Goal: Information Seeking & Learning: Learn about a topic

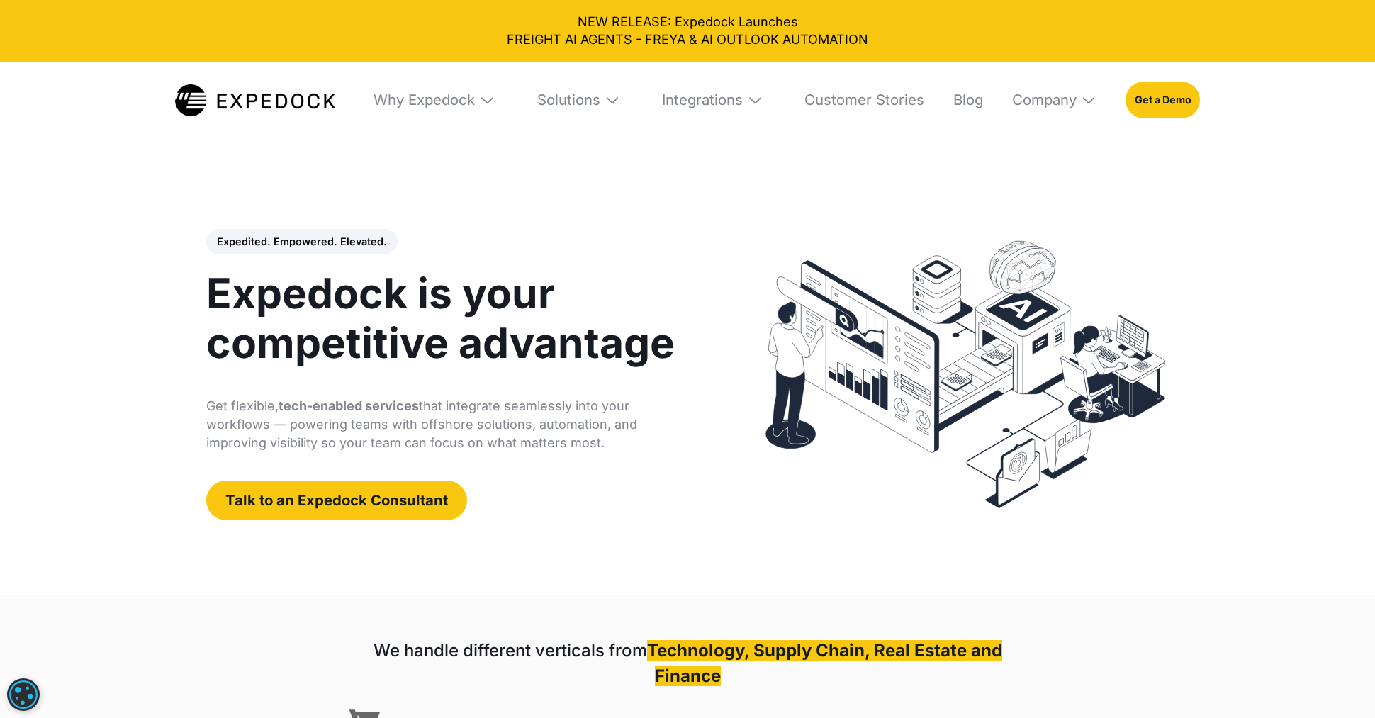
select select
click at [538, 118] on div "Solutions" at bounding box center [579, 100] width 109 height 77
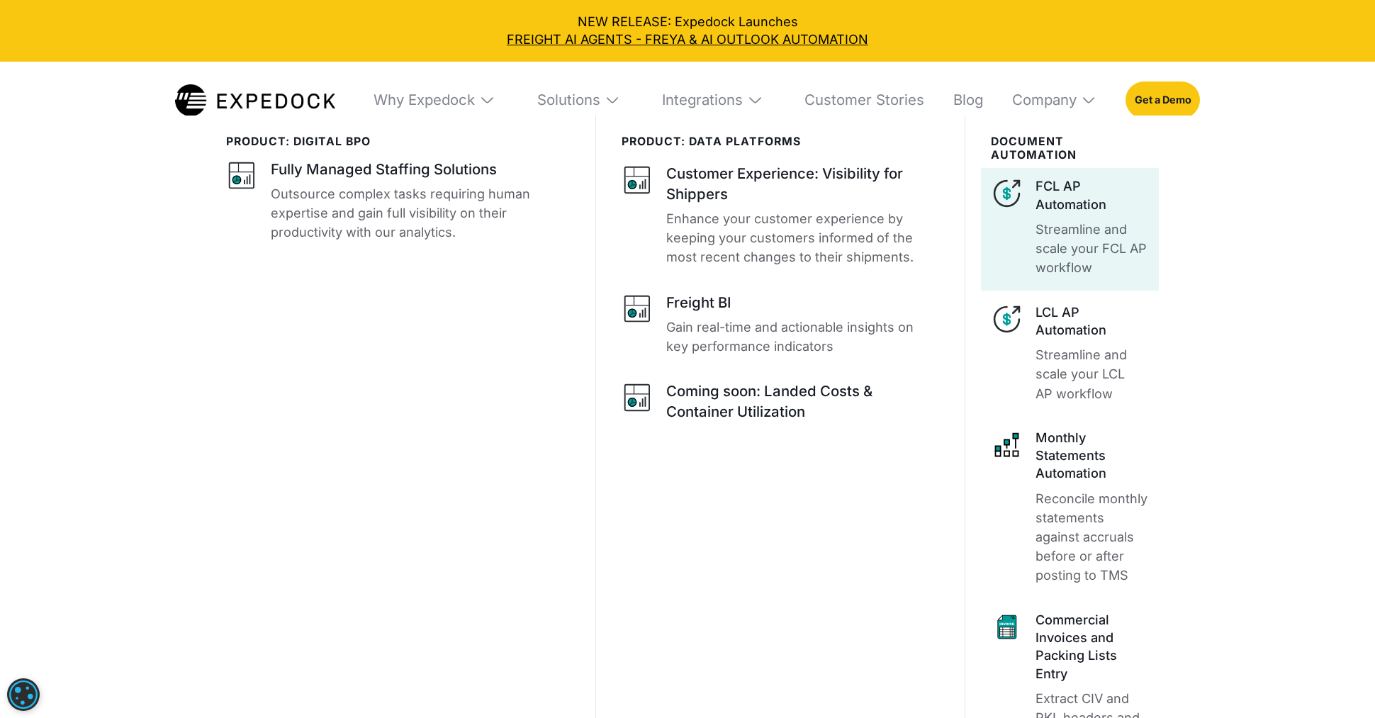
click at [1041, 222] on p "Streamline and scale your FCL AP workflow" at bounding box center [1092, 248] width 113 height 57
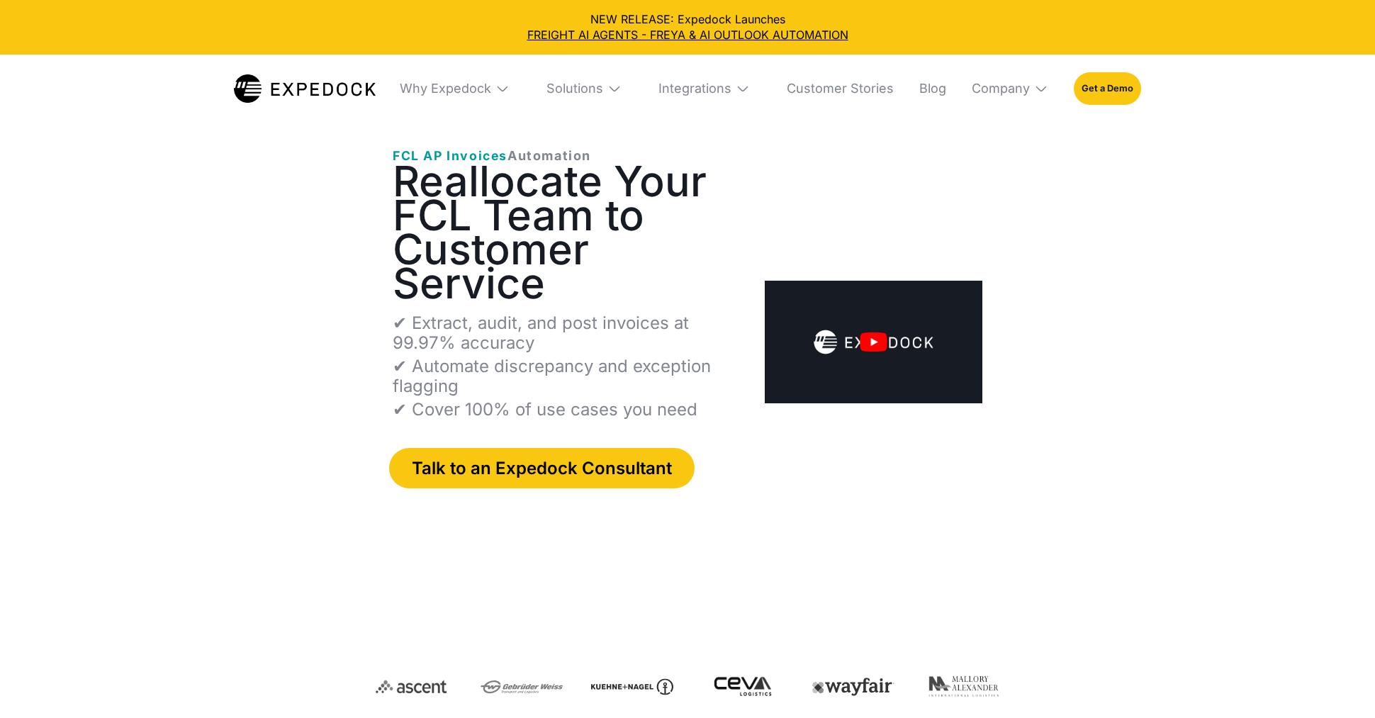
select select
click at [601, 89] on div "Solutions" at bounding box center [575, 89] width 57 height 16
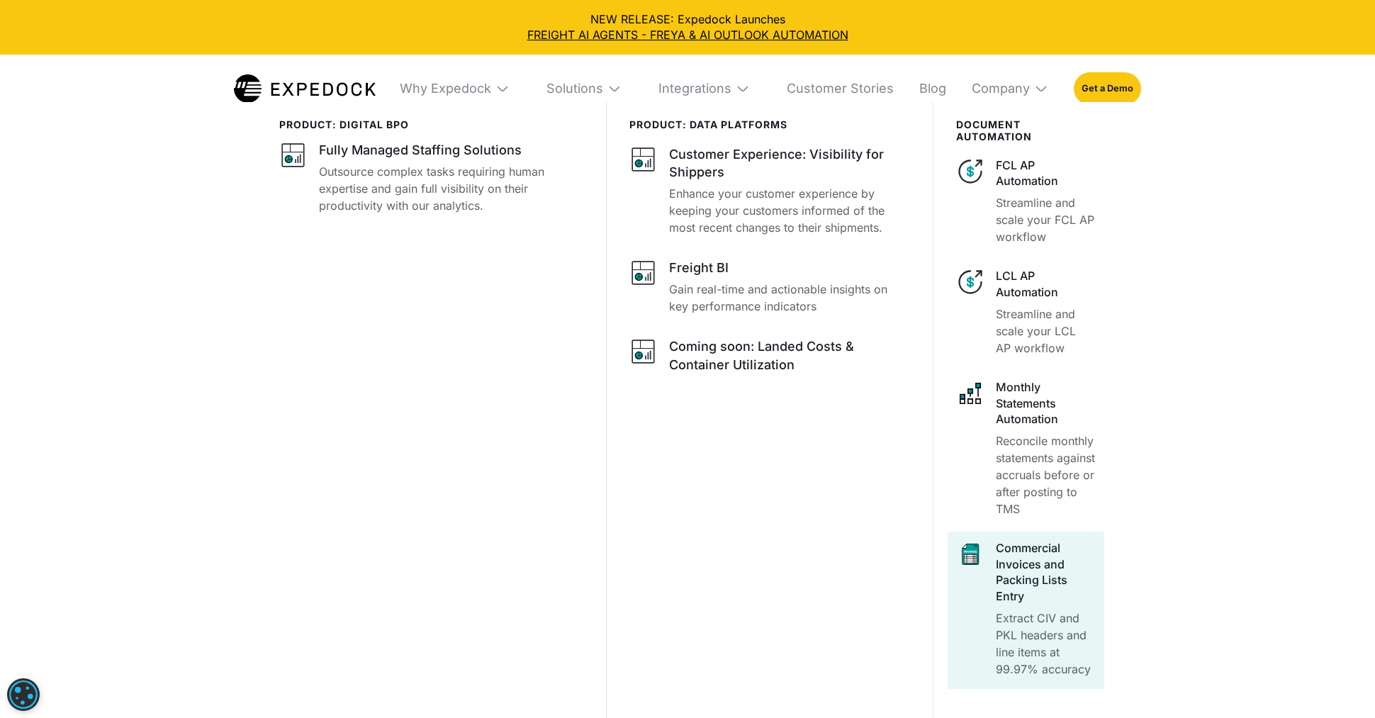
click at [1051, 632] on p "Extract CIV and PKL headers and line items at 99.97% accuracy" at bounding box center [1046, 644] width 100 height 68
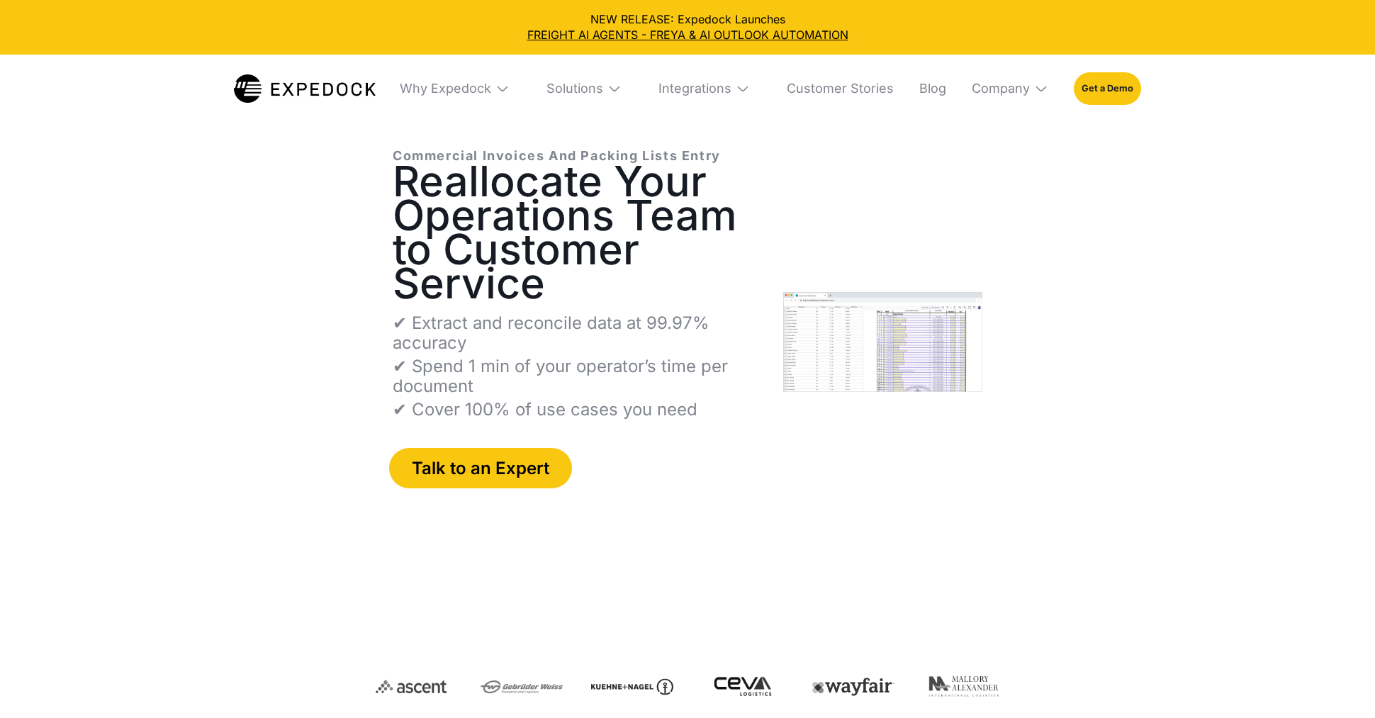
select select
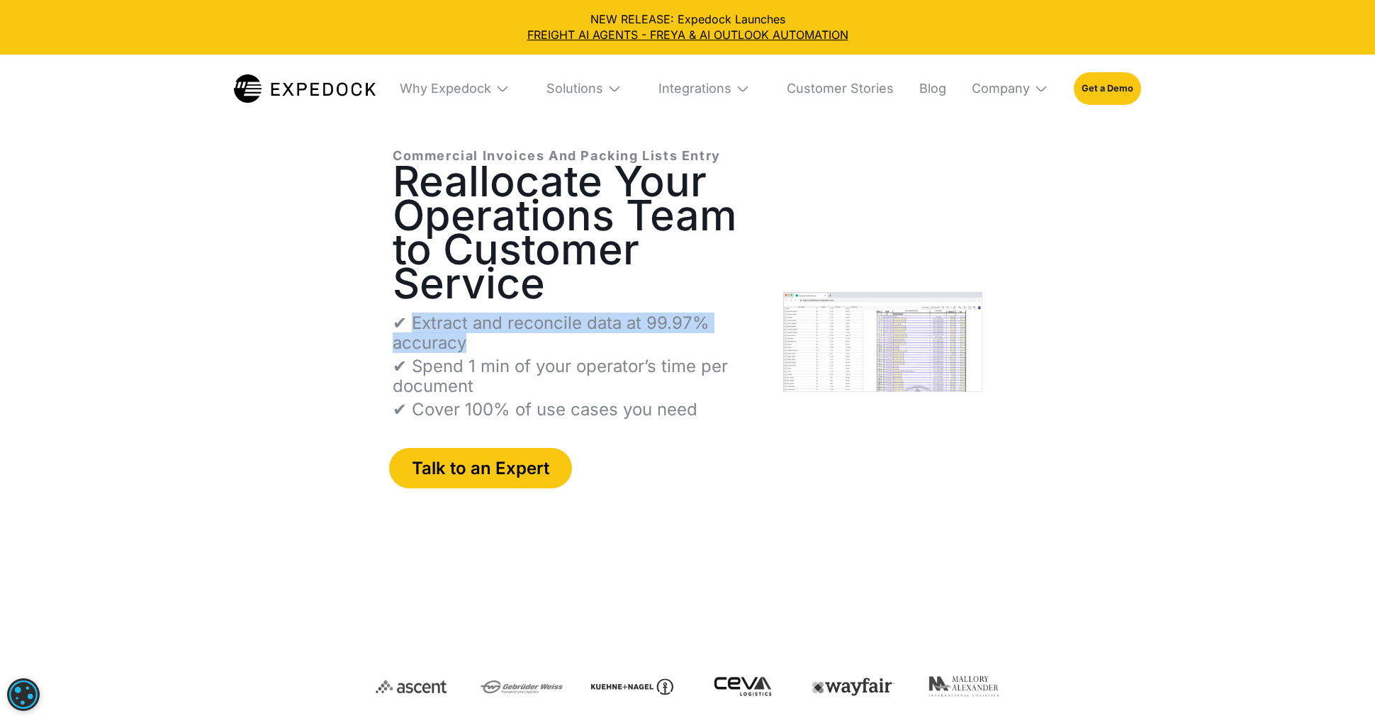
copy p "Extract and reconcile data at 99.97% accuracy"
drag, startPoint x: 652, startPoint y: 344, endPoint x: 416, endPoint y: 325, distance: 236.8
click at [416, 325] on p "✔ Extract and reconcile data at 99.97% accuracy" at bounding box center [577, 333] width 368 height 40
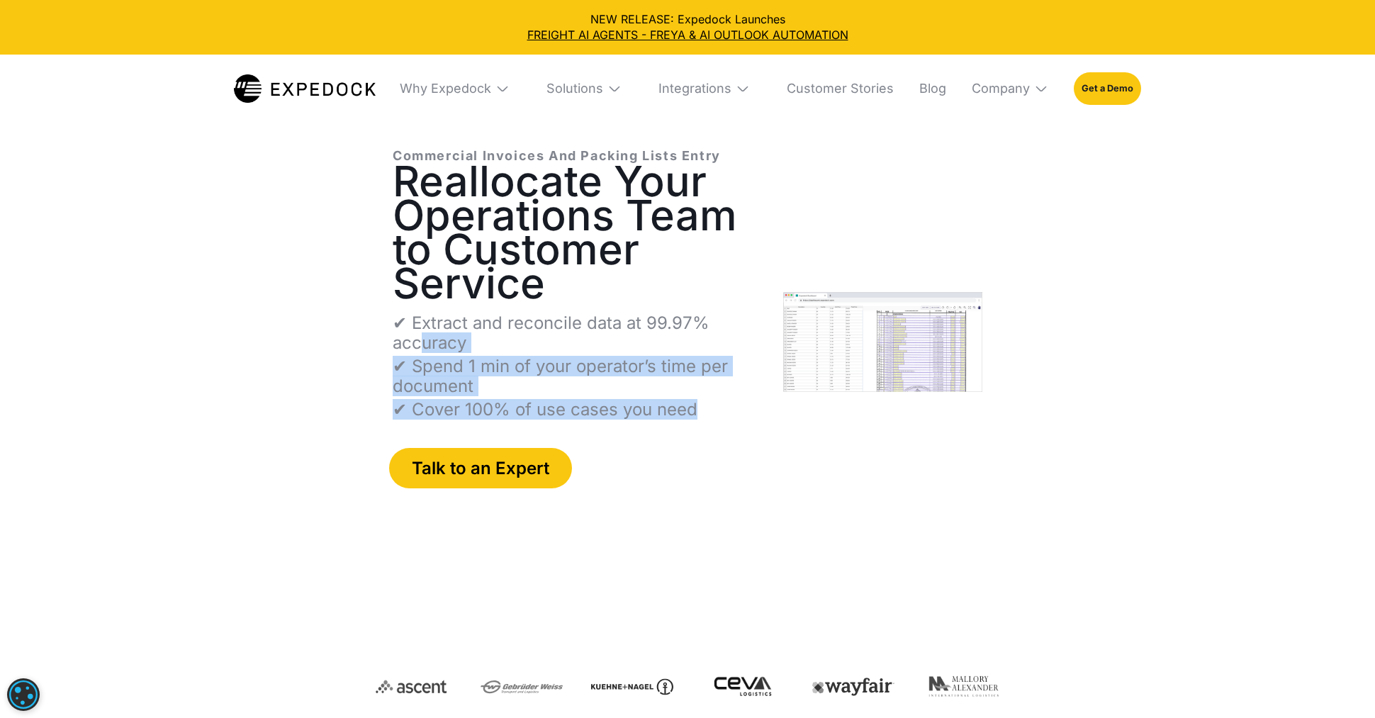
drag, startPoint x: 710, startPoint y: 410, endPoint x: 420, endPoint y: 344, distance: 297.5
click at [420, 344] on div "✔ Extract and reconcile data at 99.97% accuracy ✔ Spend 1 min of your operator’…" at bounding box center [577, 366] width 368 height 106
click at [466, 362] on p "✔ Spend 1 min of your operator’s time per document" at bounding box center [577, 377] width 368 height 40
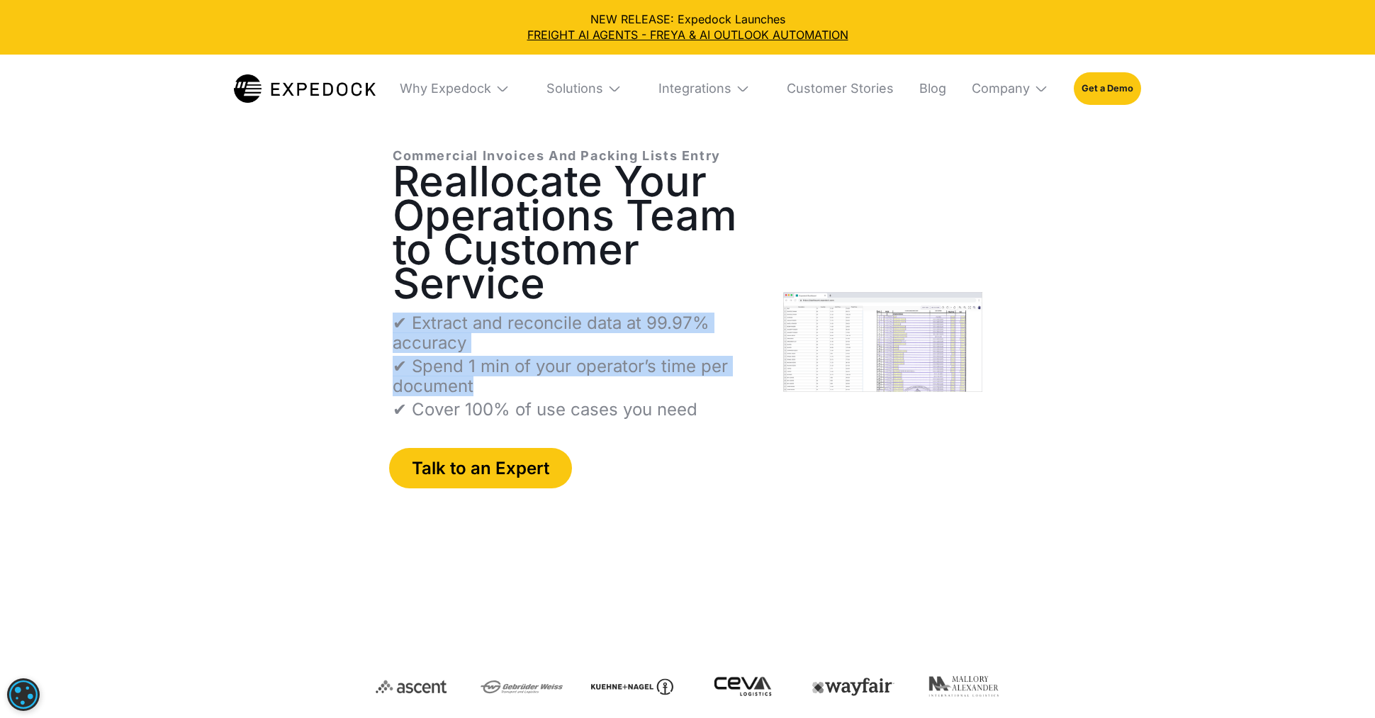
drag, startPoint x: 704, startPoint y: 403, endPoint x: 390, endPoint y: 314, distance: 326.3
click at [390, 314] on div "Commercial Invoices And Packing Lists Entry Reallocate Your Operations Team to …" at bounding box center [687, 387] width 635 height 525
click at [481, 335] on p "✔ Extract and reconcile data at 99.97% accuracy" at bounding box center [577, 333] width 368 height 40
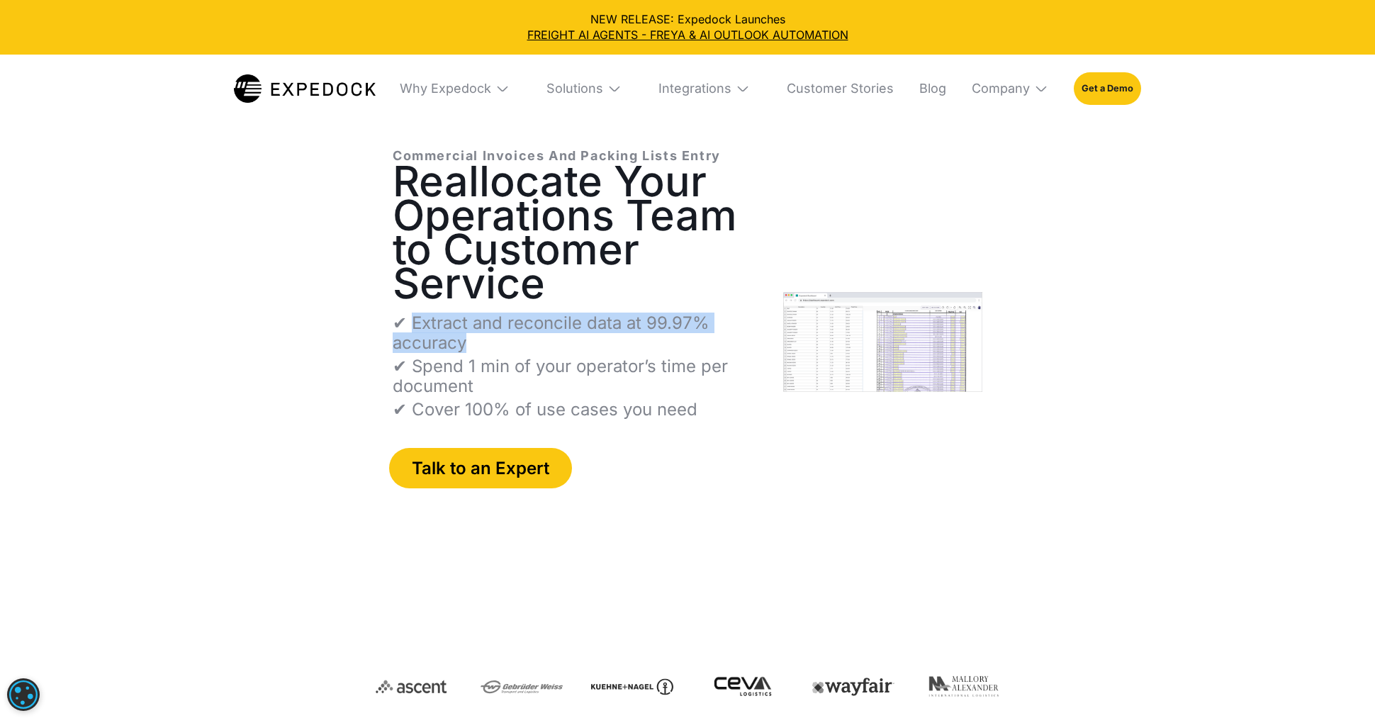
copy p "Extract and reconcile data at 99.97% accuracy"
drag, startPoint x: 466, startPoint y: 338, endPoint x: 413, endPoint y: 323, distance: 54.5
click at [413, 323] on p "✔ Extract and reconcile data at 99.97% accuracy" at bounding box center [577, 333] width 368 height 40
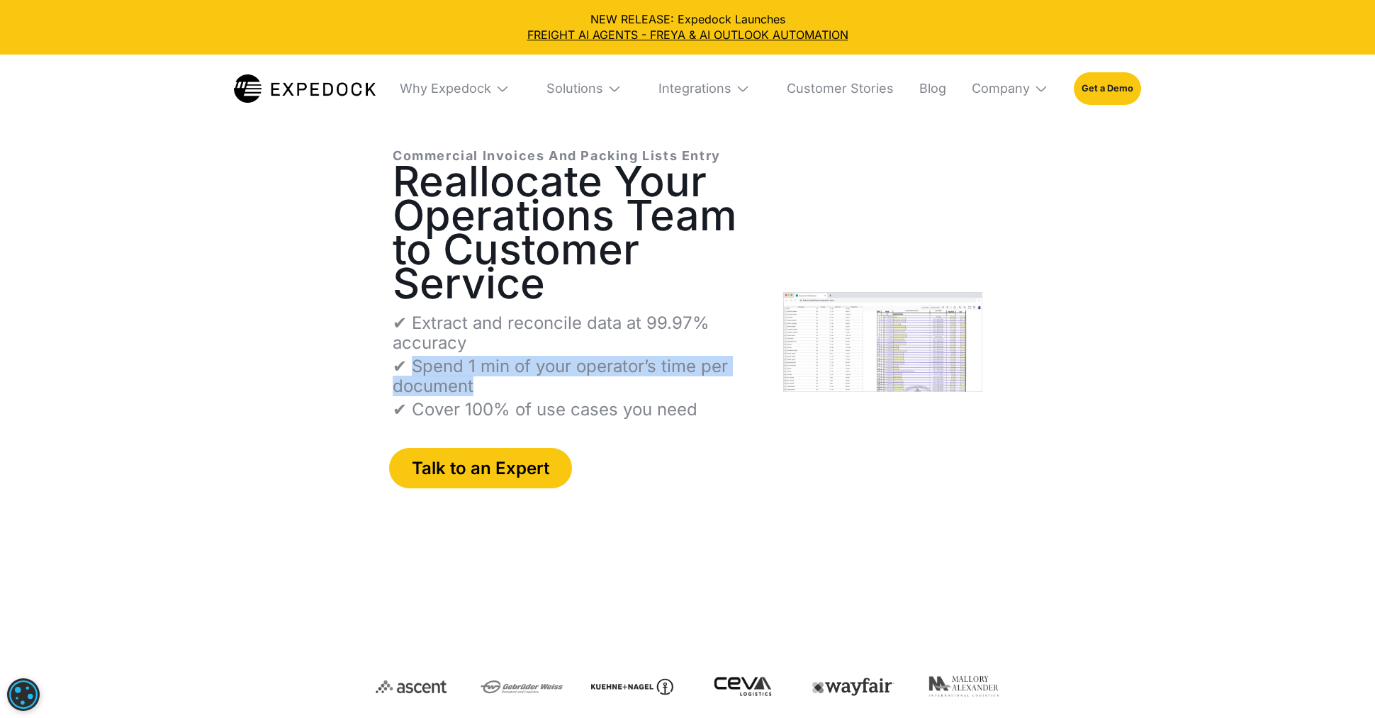
copy p "Spend 1 min of your operator’s time per document"
drag, startPoint x: 522, startPoint y: 386, endPoint x: 413, endPoint y: 365, distance: 111.8
click at [413, 365] on p "✔ Spend 1 min of your operator’s time per document" at bounding box center [577, 377] width 368 height 40
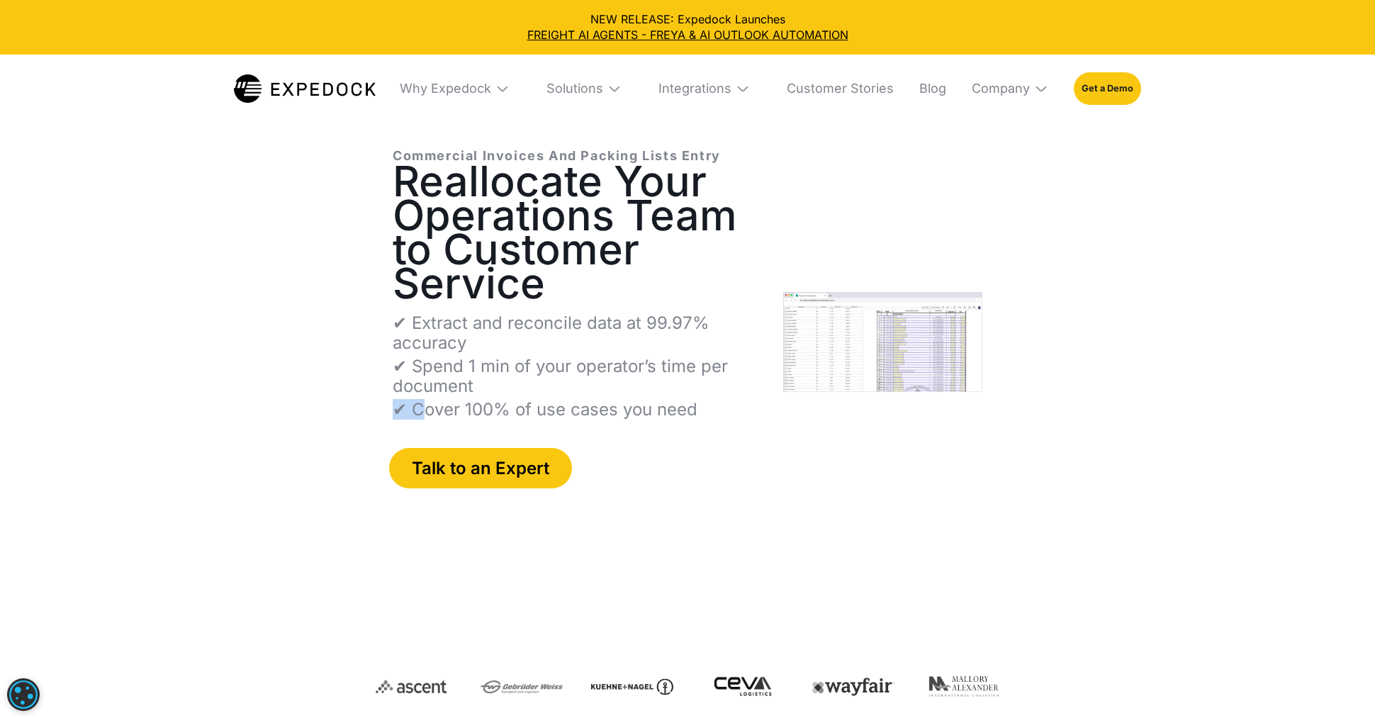
drag, startPoint x: 717, startPoint y: 405, endPoint x: 427, endPoint y: 409, distance: 289.2
click at [427, 409] on div "✔ Extract and reconcile data at 99.97% accuracy ✔ Spend 1 min of your operator’…" at bounding box center [577, 366] width 368 height 106
click at [576, 422] on div "Commercial Invoices And Packing Lists Entry Reallocate Your Operations Team to …" at bounding box center [577, 353] width 368 height 412
copy p "Cover 100% of use cases you need"
drag, startPoint x: 704, startPoint y: 408, endPoint x: 411, endPoint y: 410, distance: 292.8
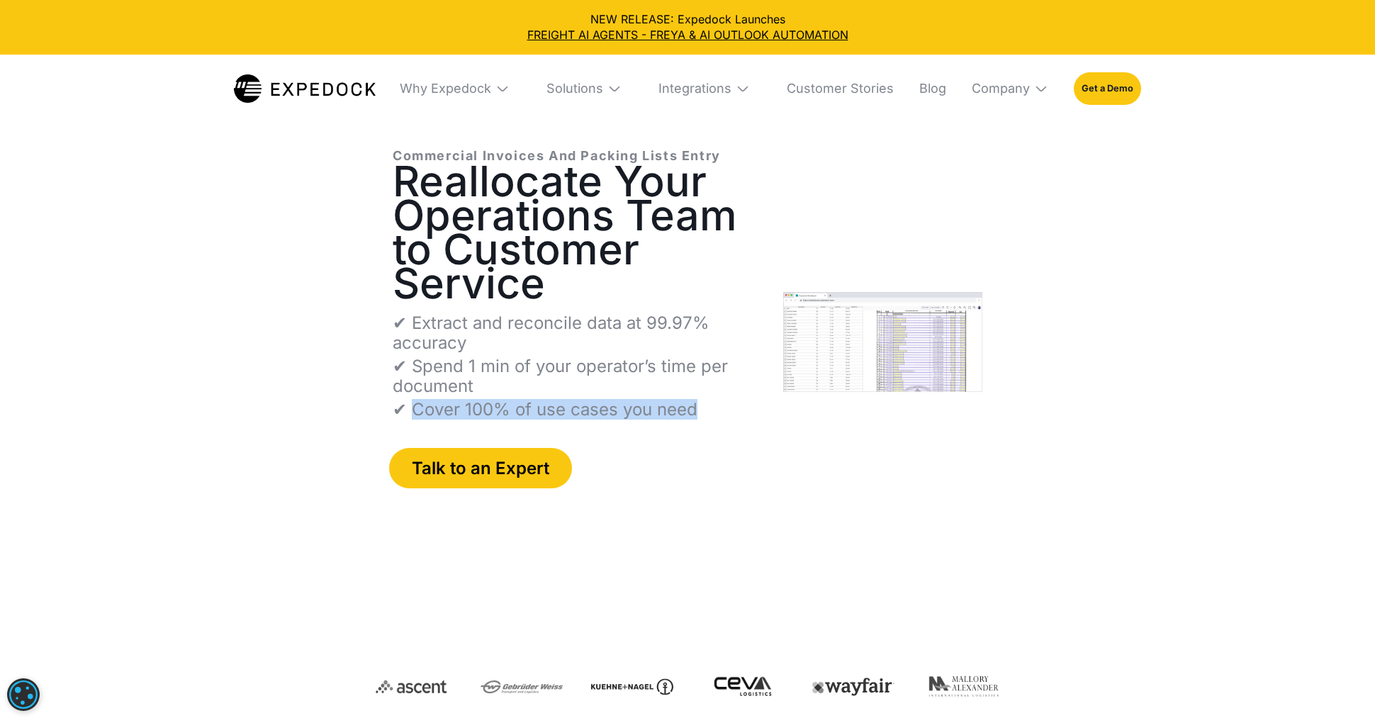
click at [411, 410] on div "✔ Extract and reconcile data at 99.97% accuracy ✔ Spend 1 min of your operator’…" at bounding box center [577, 366] width 368 height 106
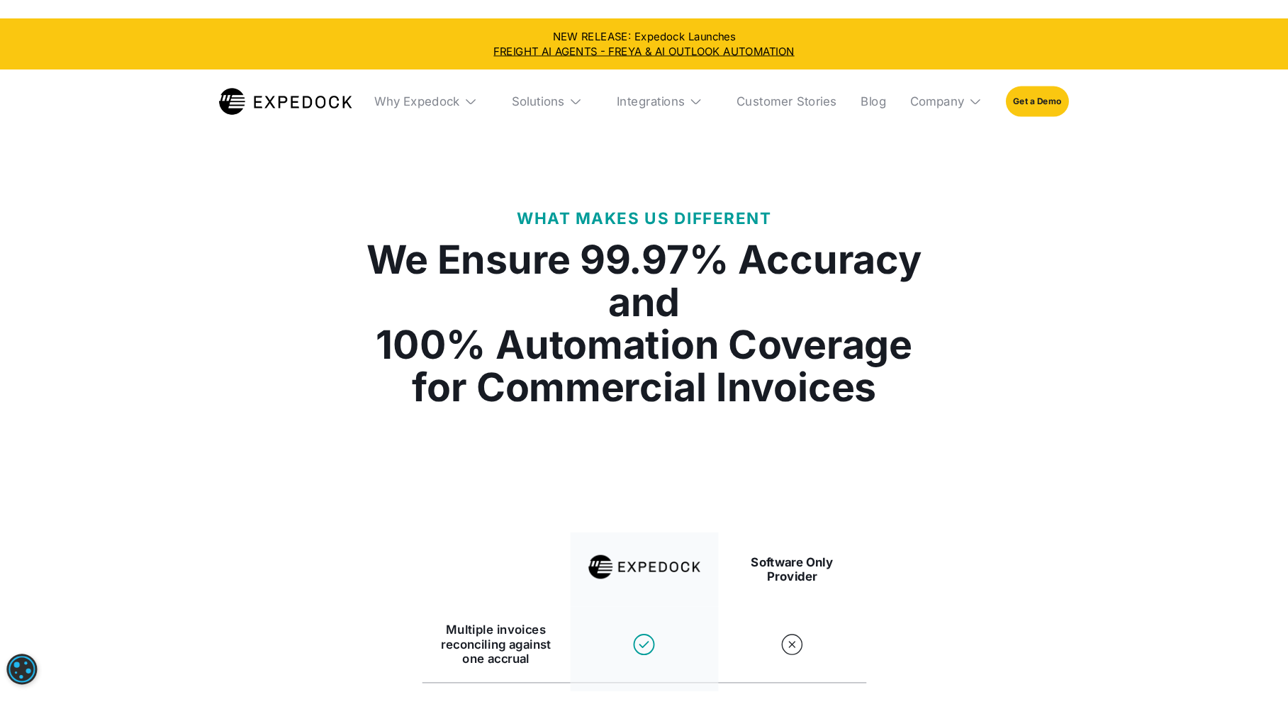
scroll to position [2852, 0]
